Goal: Task Accomplishment & Management: Use online tool/utility

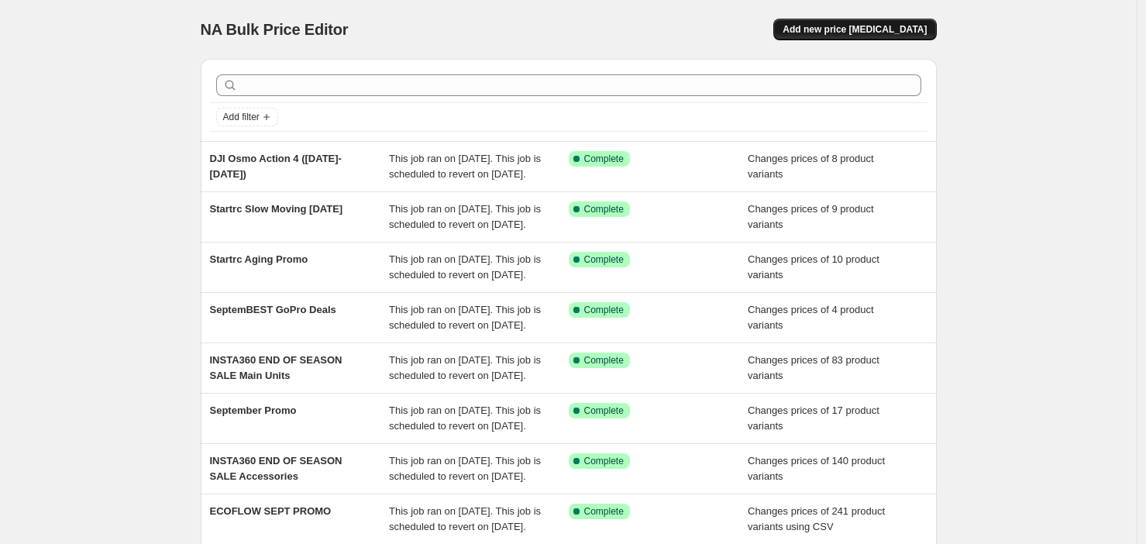
click at [889, 33] on span "Add new price [MEDICAL_DATA]" at bounding box center [855, 29] width 144 height 12
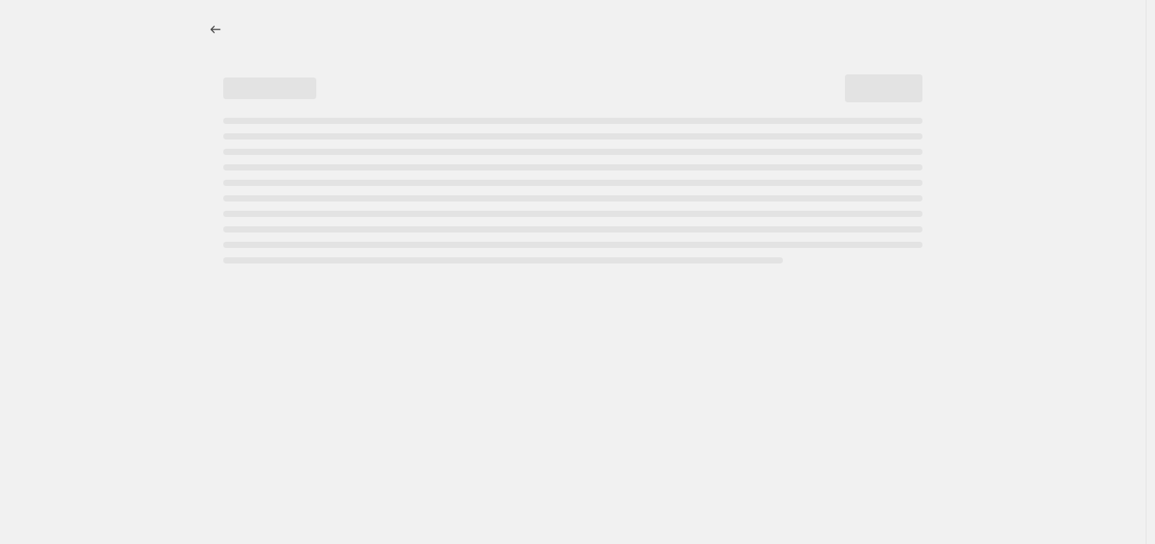
select select "percentage"
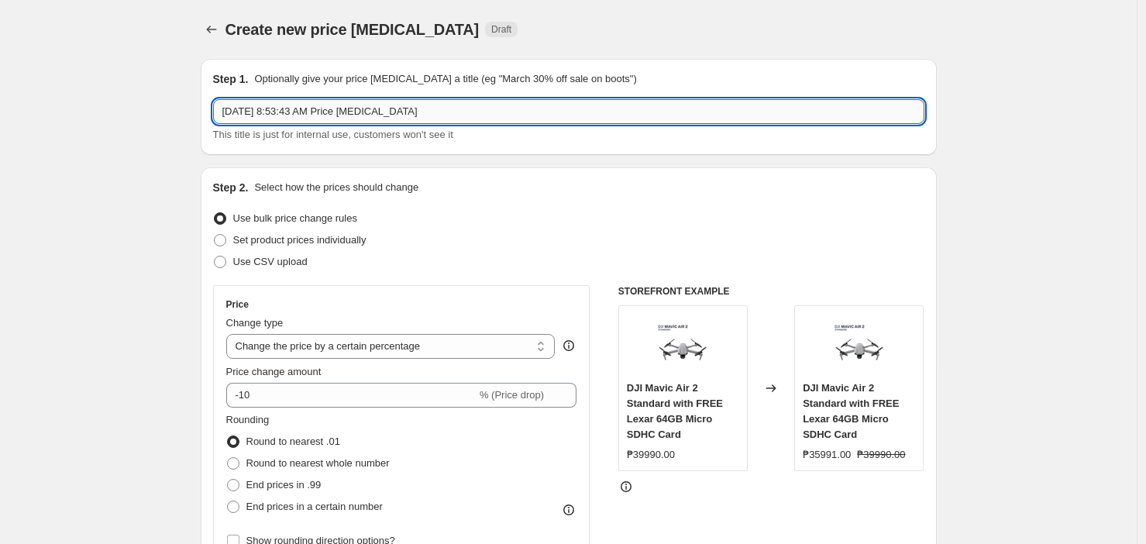
click at [375, 114] on input "[DATE] 8:53:43 AM Price [MEDICAL_DATA]" at bounding box center [569, 111] width 712 height 25
type input "INSTA360 X4 BMW Motorrad Promo"
click at [324, 242] on span "Set product prices individually" at bounding box center [299, 240] width 133 height 12
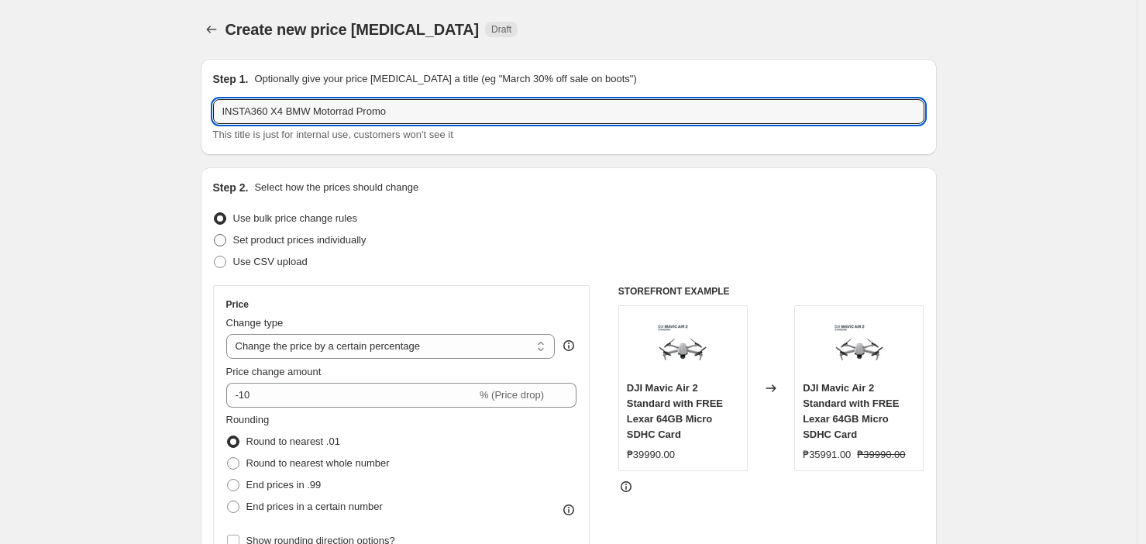
click at [215, 235] on input "Set product prices individually" at bounding box center [214, 234] width 1 height 1
radio input "true"
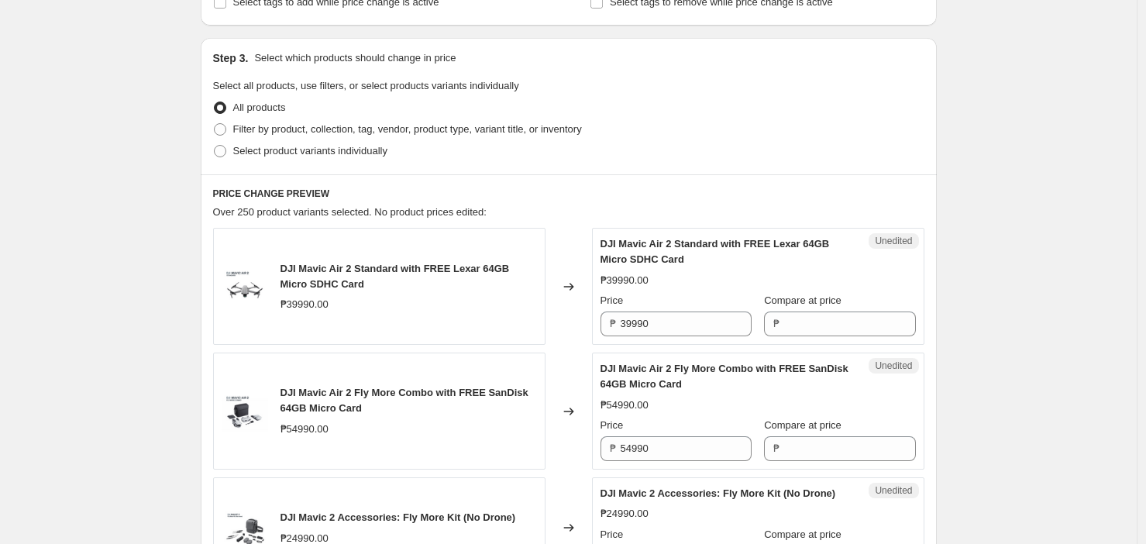
scroll to position [298, 0]
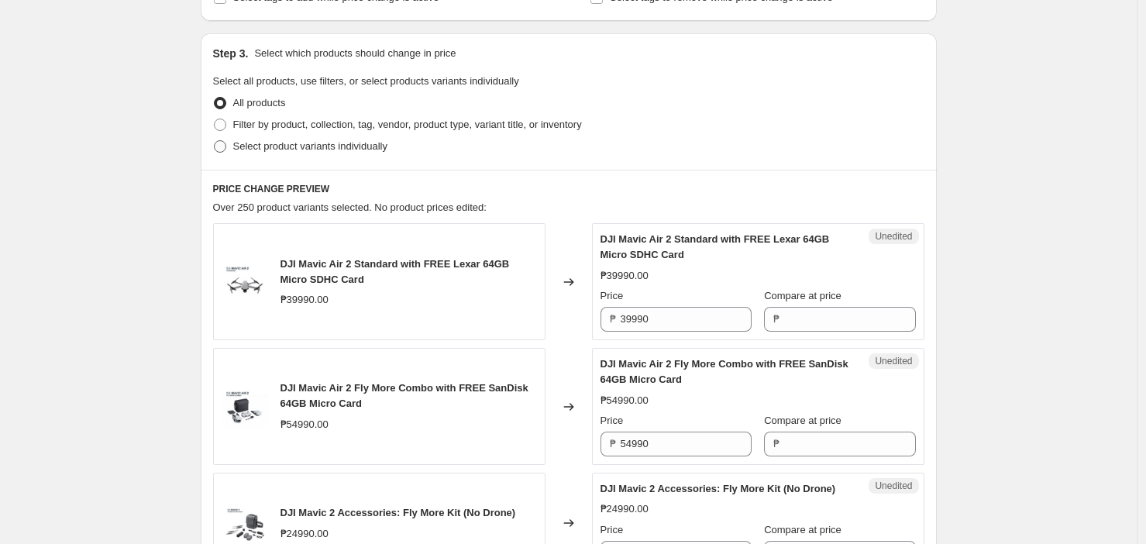
click at [324, 143] on span "Select product variants individually" at bounding box center [310, 146] width 154 height 12
click at [215, 141] on input "Select product variants individually" at bounding box center [214, 140] width 1 height 1
radio input "true"
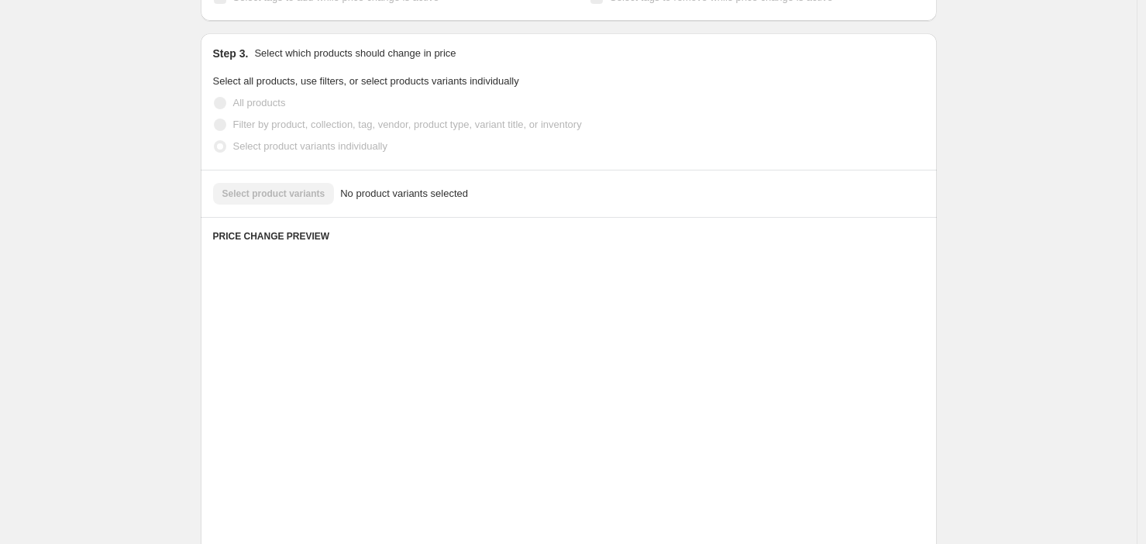
scroll to position [270, 0]
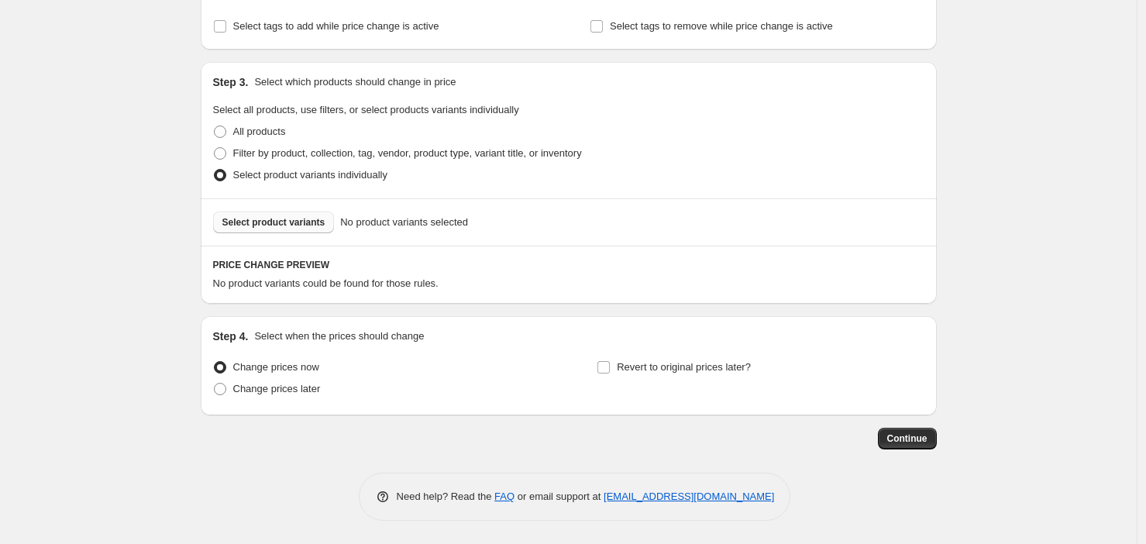
click at [292, 220] on span "Select product variants" at bounding box center [273, 222] width 103 height 12
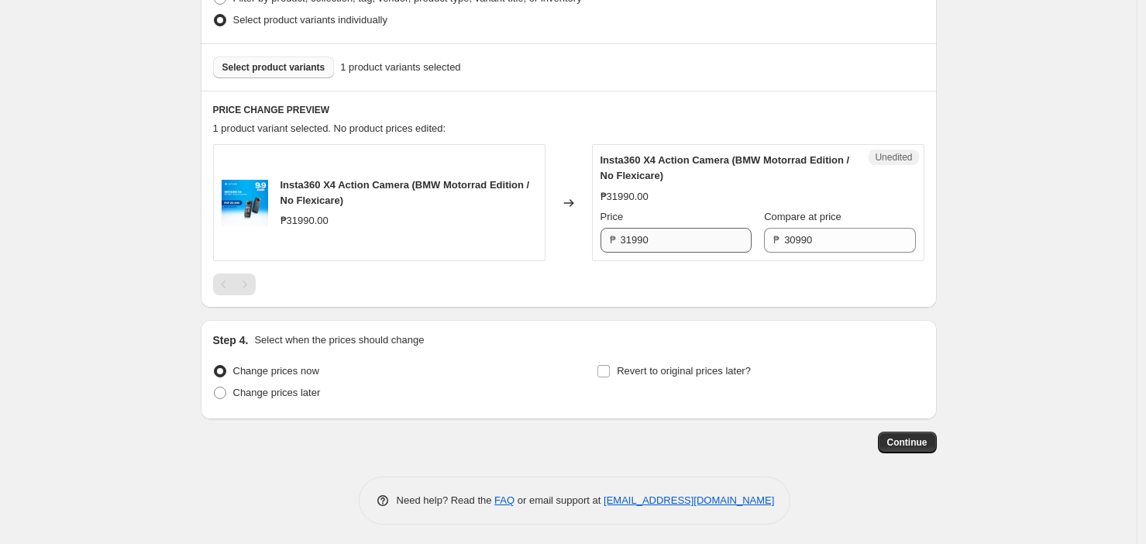
scroll to position [429, 0]
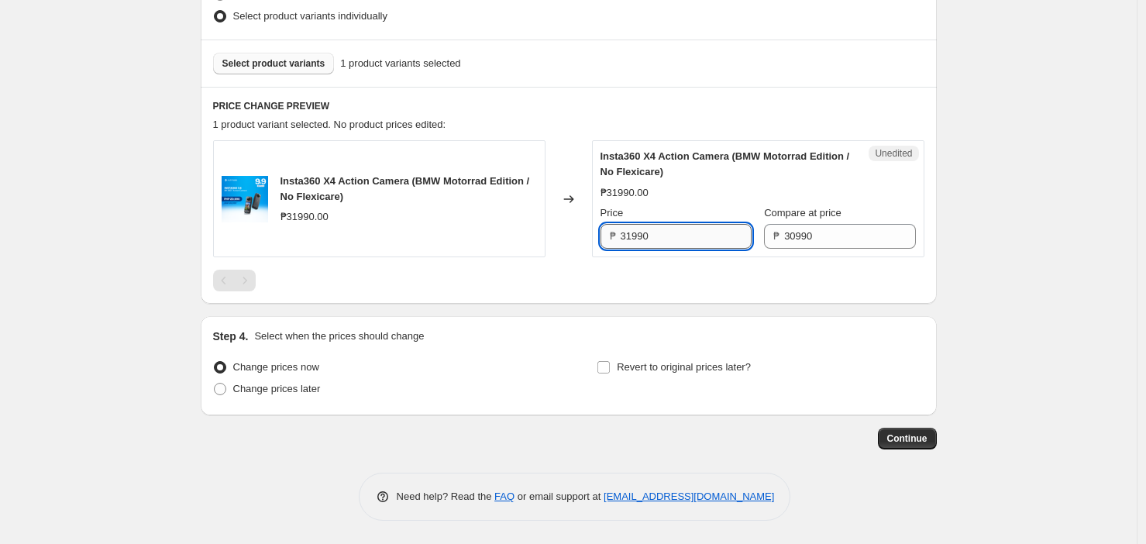
click at [671, 234] on input "31990" at bounding box center [686, 236] width 131 height 25
click at [839, 228] on input "30990" at bounding box center [849, 236] width 131 height 25
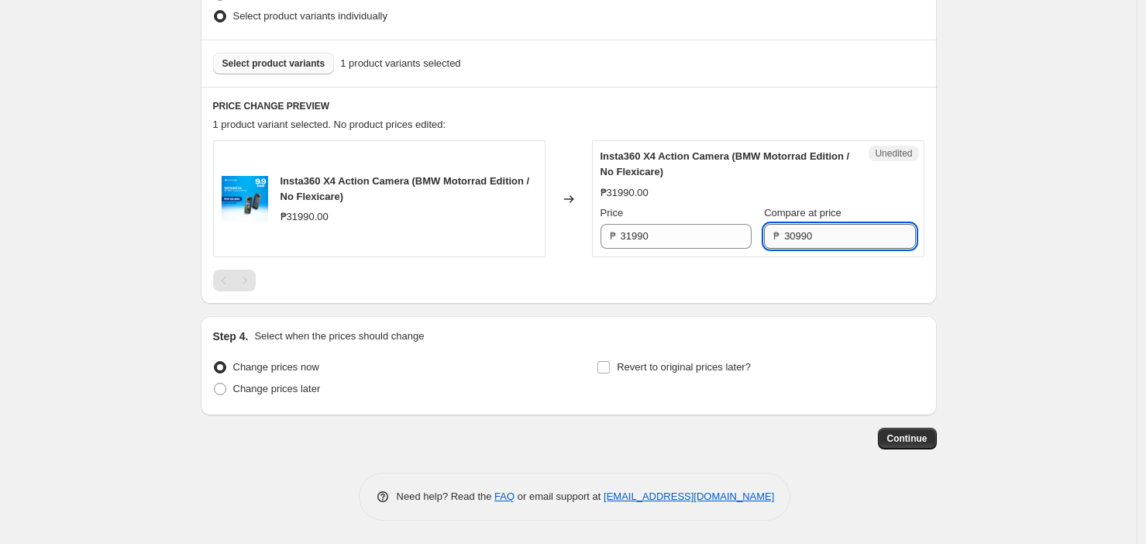
click at [839, 227] on input "30990" at bounding box center [849, 236] width 131 height 25
paste input "1"
type input "31990"
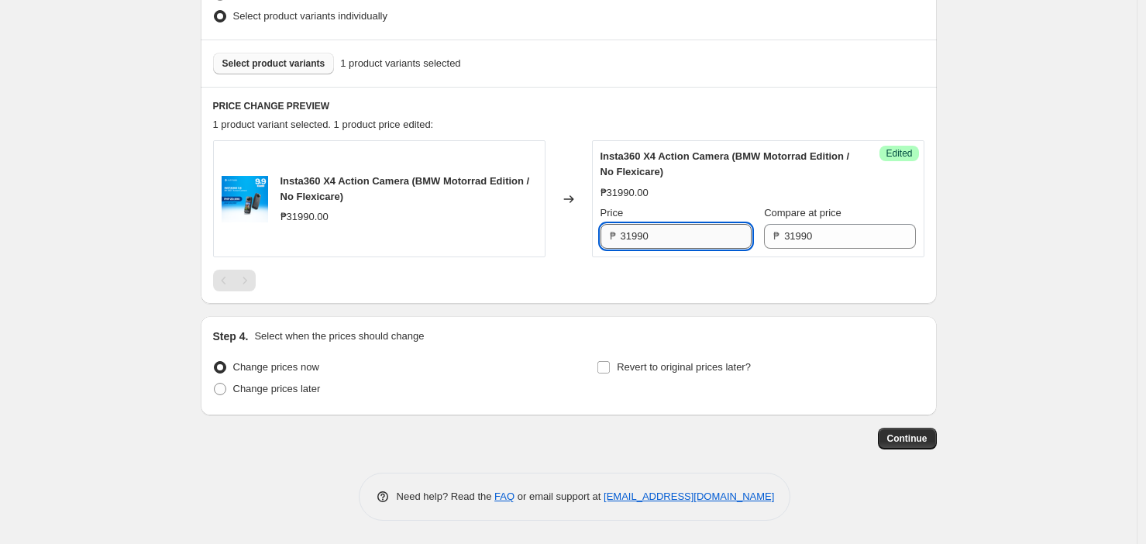
click at [661, 243] on input "31990" at bounding box center [686, 236] width 131 height 25
type input "25590"
click at [612, 297] on div "PRICE CHANGE PREVIEW 1 product variant selected. 1 product price edited: Insta3…" at bounding box center [569, 195] width 736 height 217
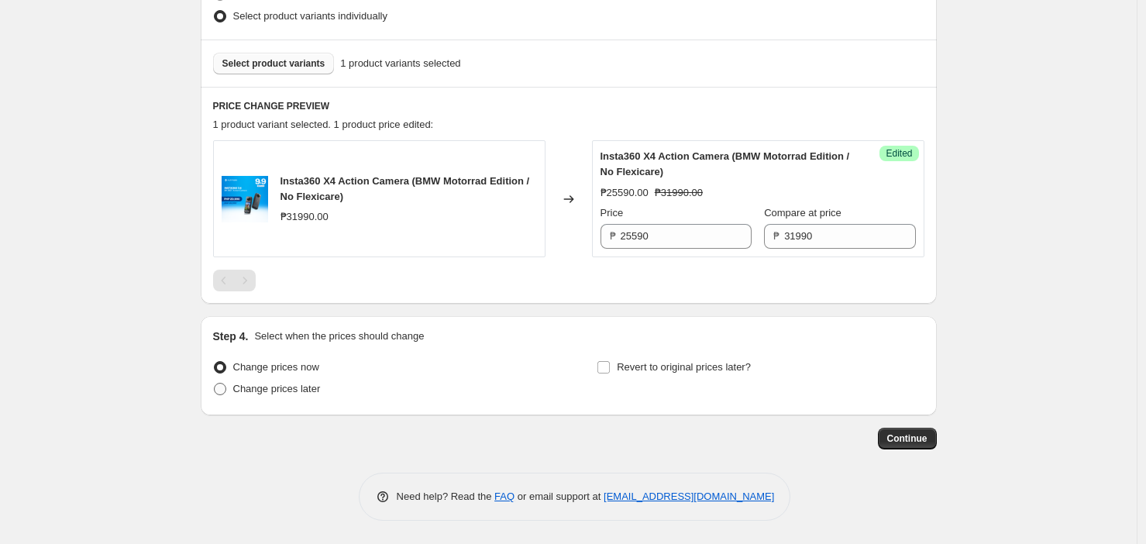
click at [308, 392] on span "Change prices later" at bounding box center [277, 389] width 88 height 12
click at [215, 384] on input "Change prices later" at bounding box center [214, 383] width 1 height 1
radio input "true"
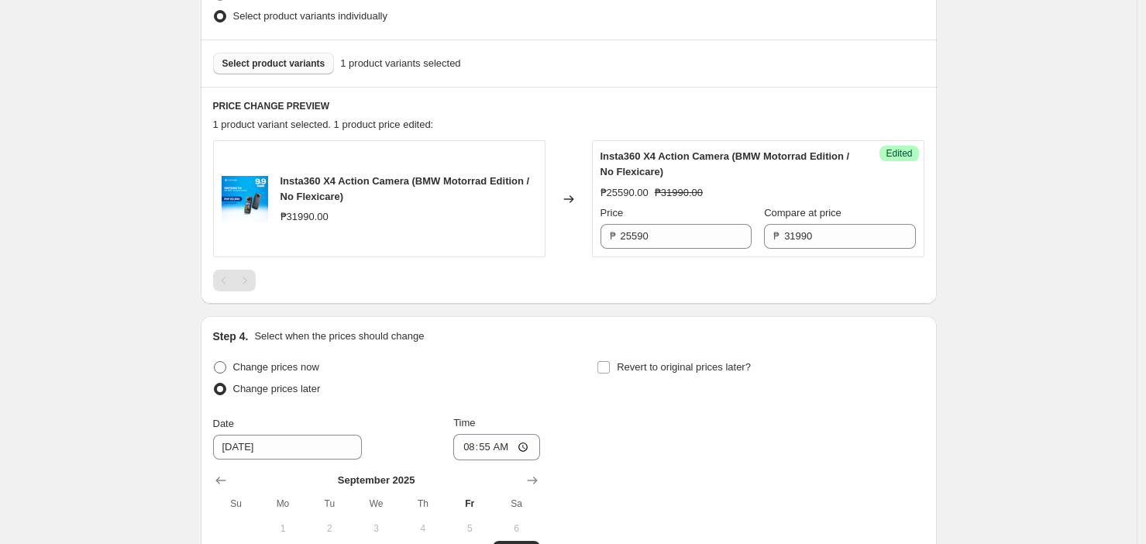
click at [301, 365] on span "Change prices now" at bounding box center [276, 367] width 86 height 12
click at [215, 362] on input "Change prices now" at bounding box center [214, 361] width 1 height 1
radio input "true"
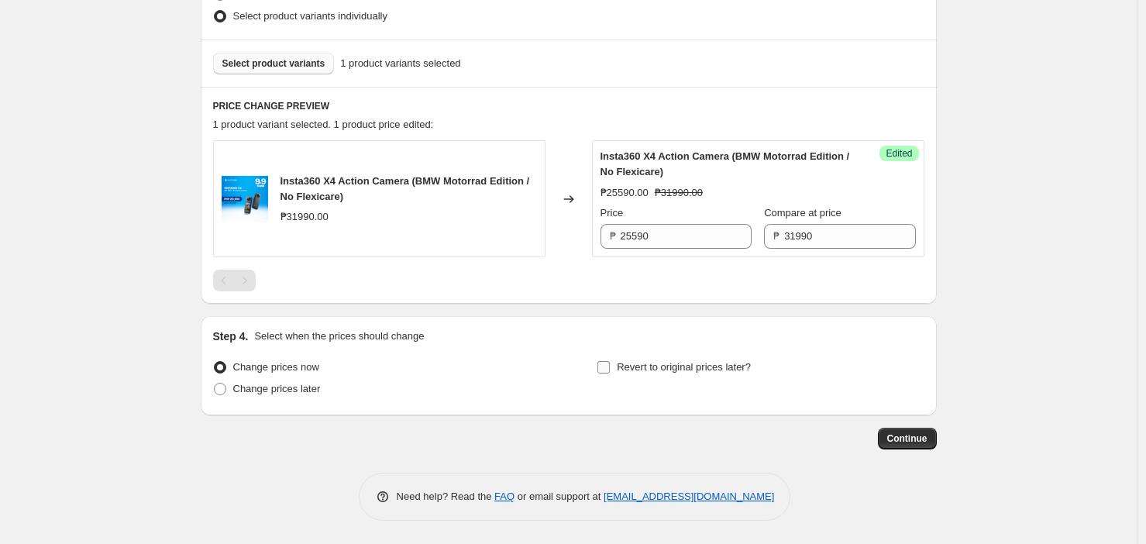
click at [613, 359] on label "Revert to original prices later?" at bounding box center [674, 368] width 154 height 22
click at [610, 361] on input "Revert to original prices later?" at bounding box center [604, 367] width 12 height 12
checkbox input "true"
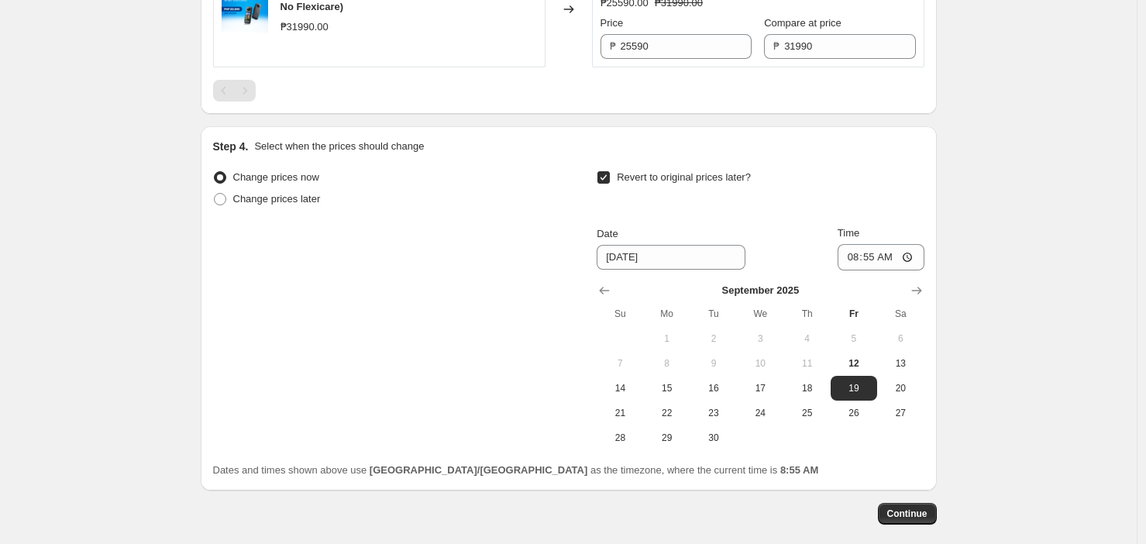
scroll to position [622, 0]
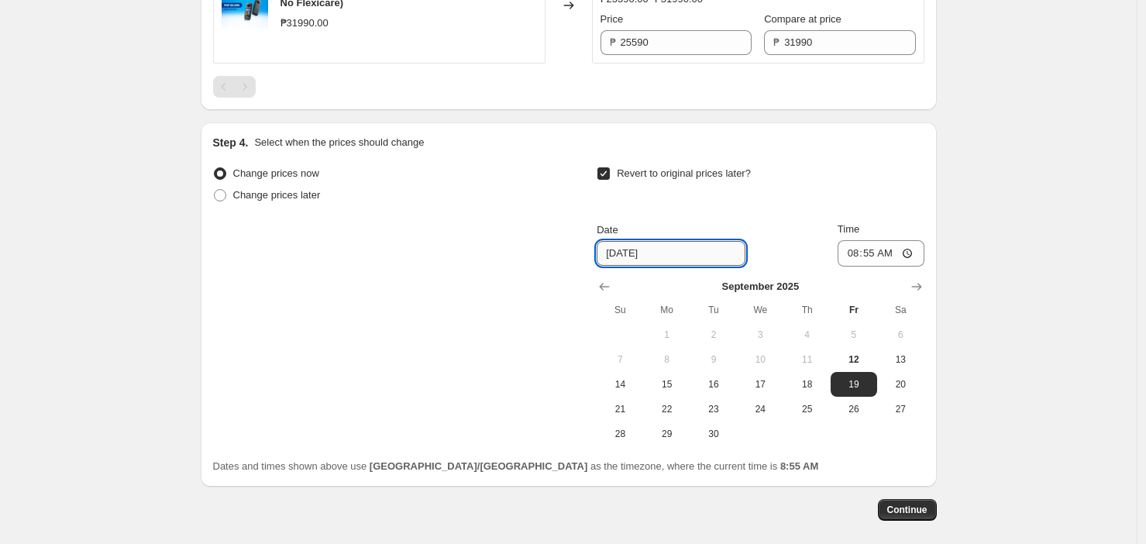
click at [653, 254] on input "[DATE]" at bounding box center [671, 253] width 149 height 25
click at [631, 256] on input "[DATE]" at bounding box center [671, 253] width 149 height 25
type input "[DATE]"
click at [867, 248] on input "08:55" at bounding box center [881, 253] width 87 height 26
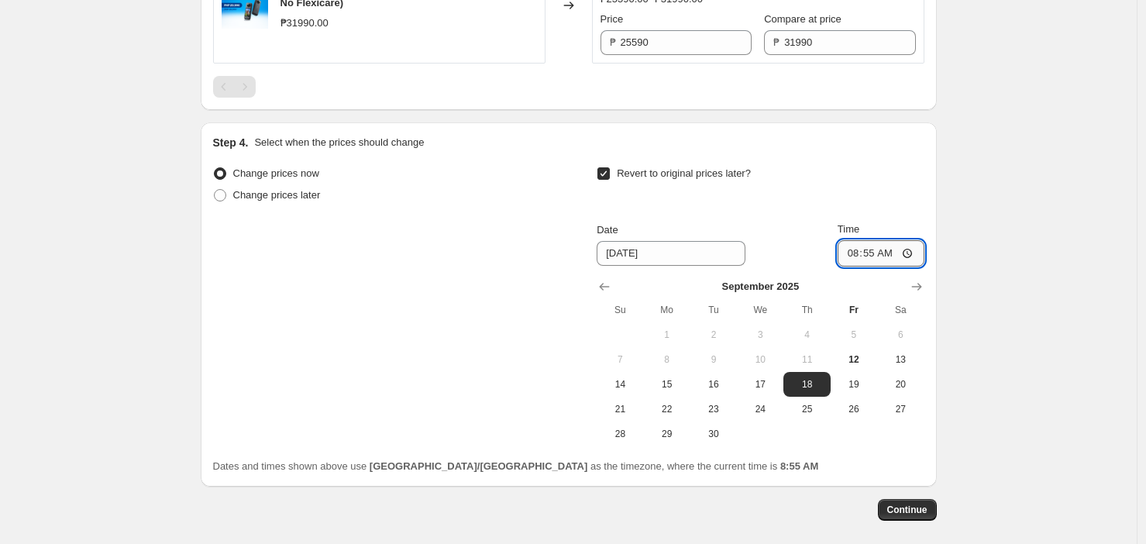
click at [904, 253] on input "08:55" at bounding box center [881, 253] width 87 height 26
type input "00:00"
click at [899, 511] on span "Continue" at bounding box center [908, 510] width 40 height 12
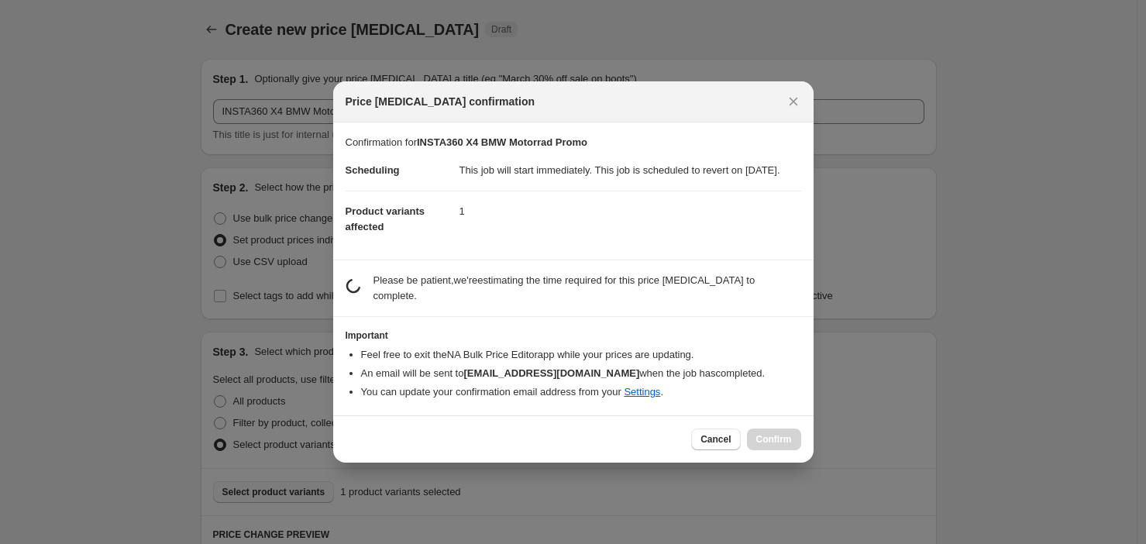
scroll to position [0, 0]
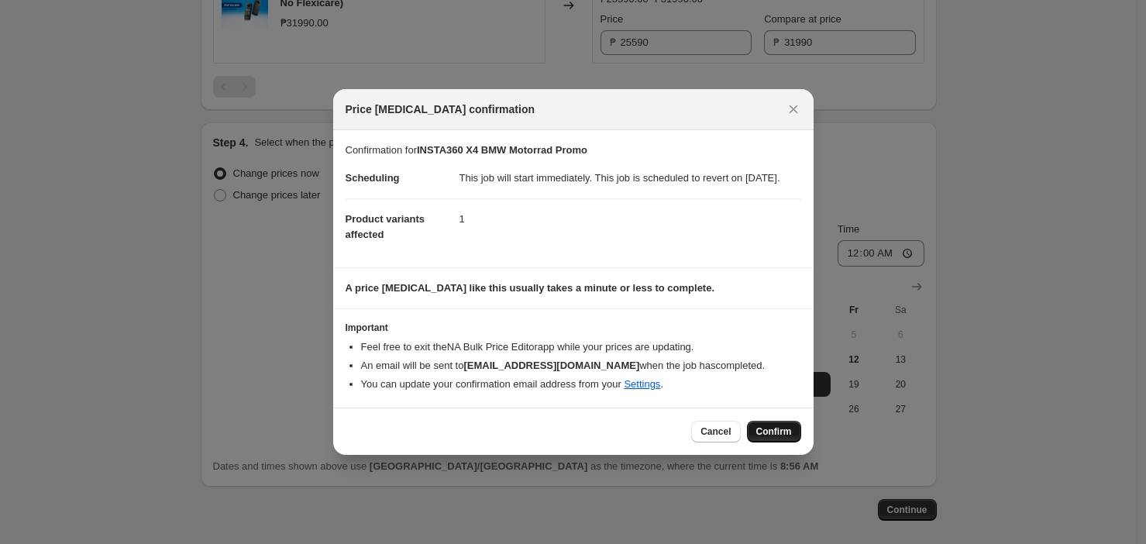
click at [774, 434] on span "Confirm" at bounding box center [775, 432] width 36 height 12
